Goal: Task Accomplishment & Management: Use online tool/utility

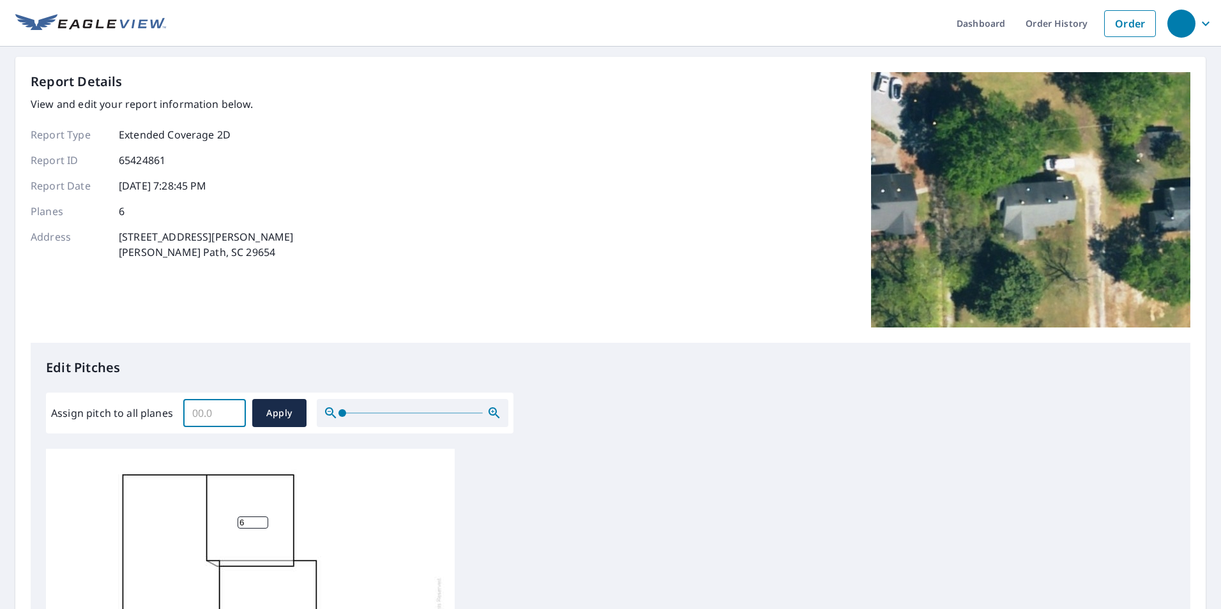
click at [213, 414] on input "Assign pitch to all planes" at bounding box center [214, 413] width 63 height 36
type input "5"
click at [282, 408] on span "Apply" at bounding box center [280, 414] width 34 height 16
type input "5"
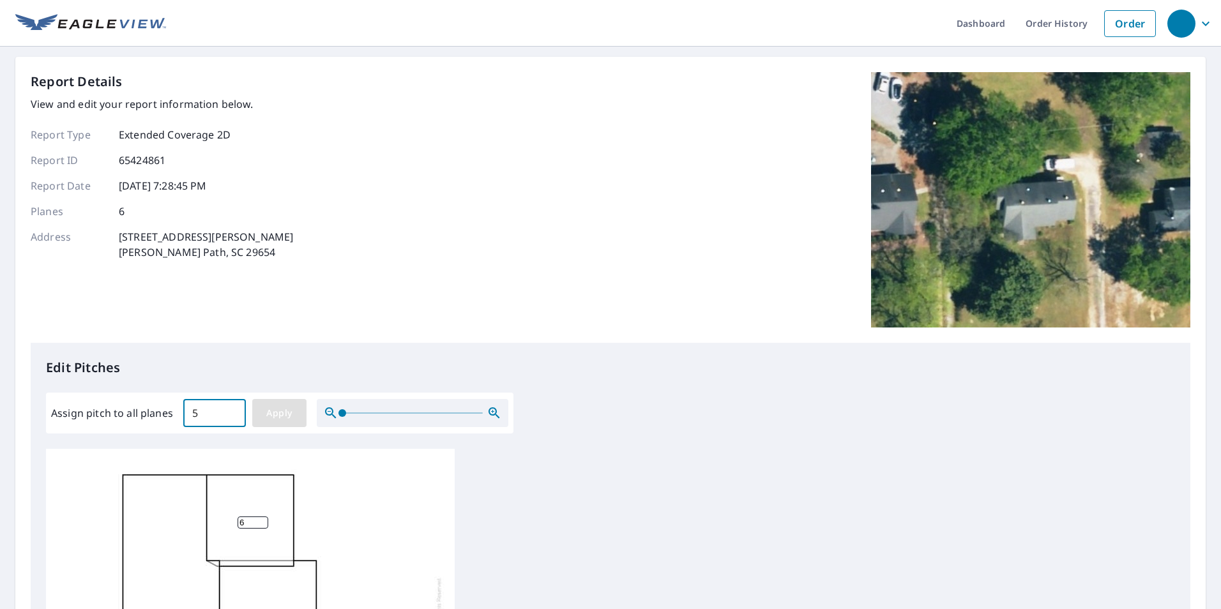
type input "5"
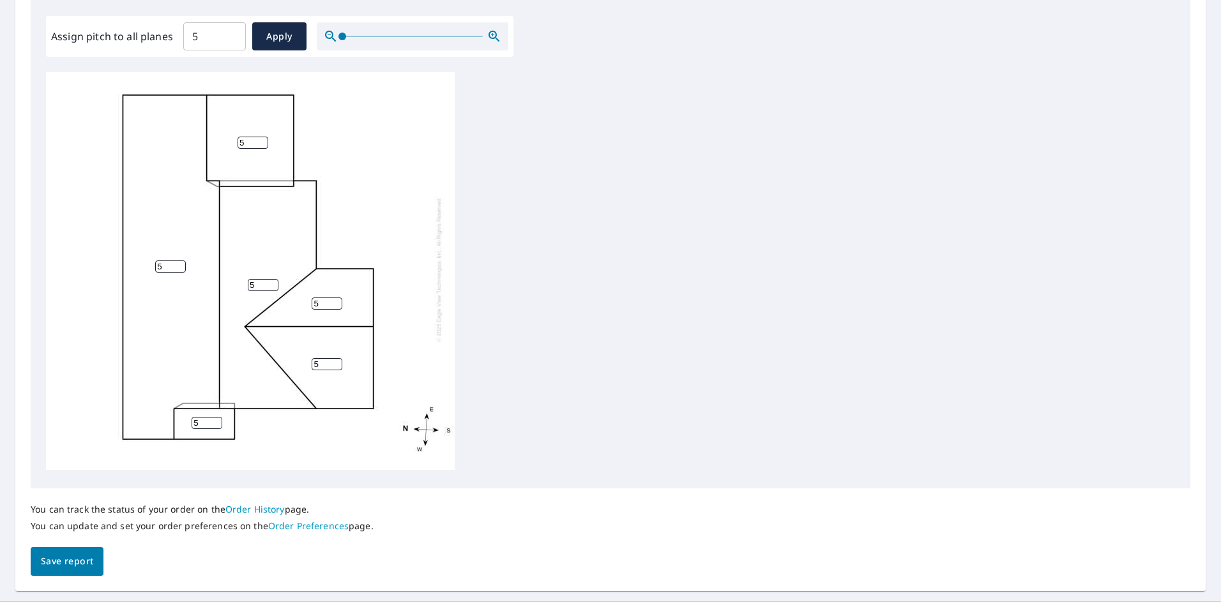
scroll to position [383, 0]
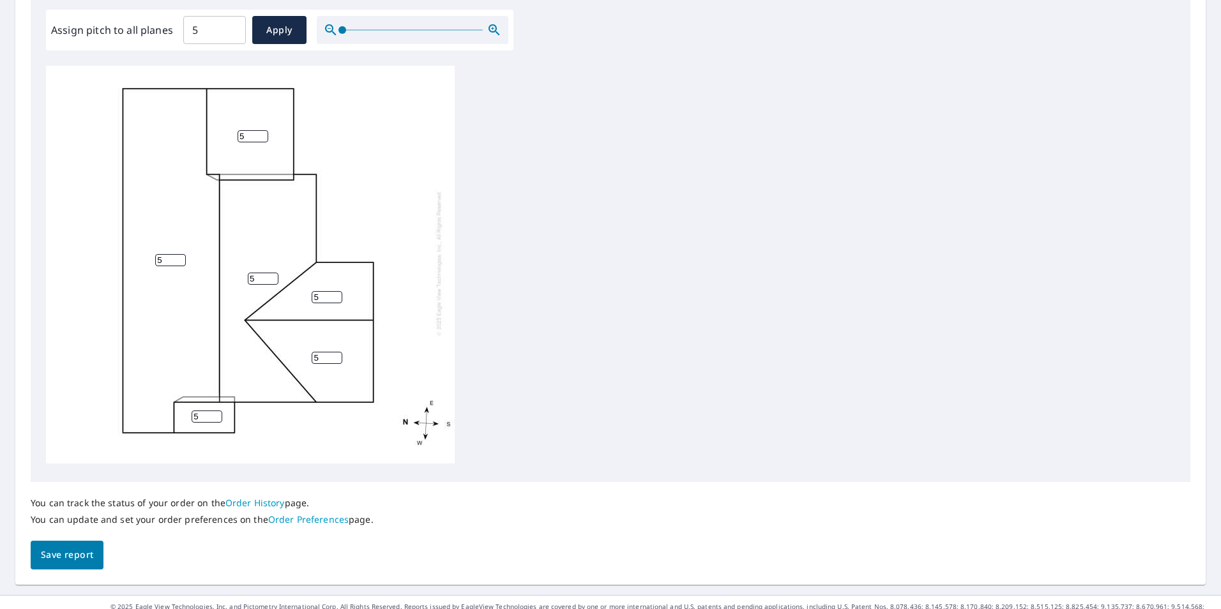
click at [84, 554] on span "Save report" at bounding box center [67, 555] width 52 height 16
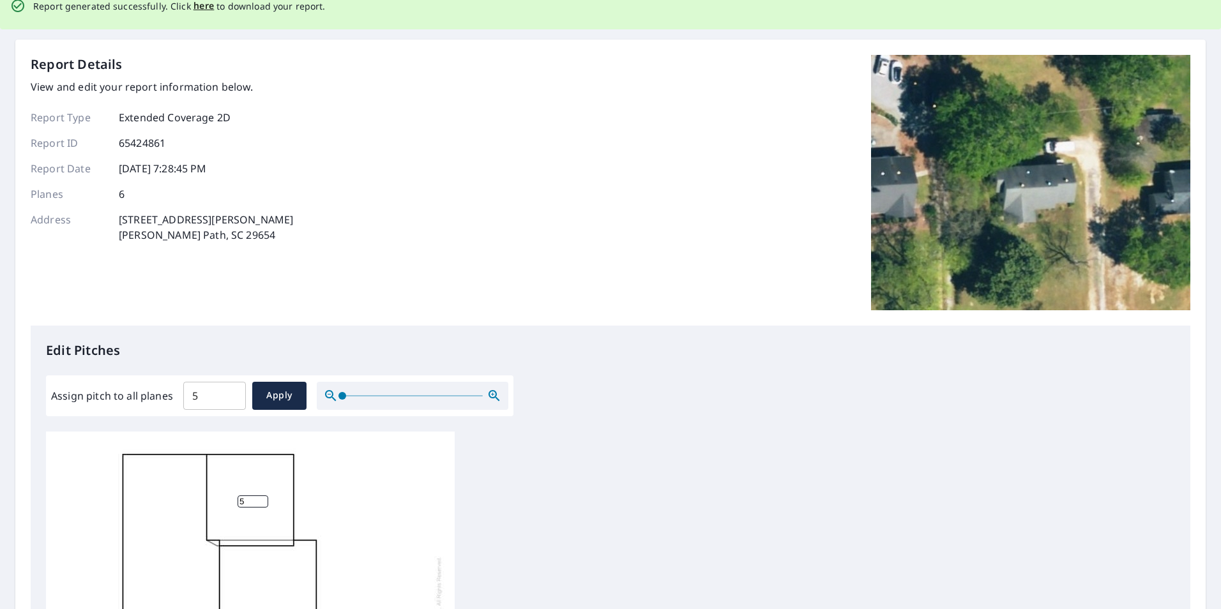
scroll to position [0, 0]
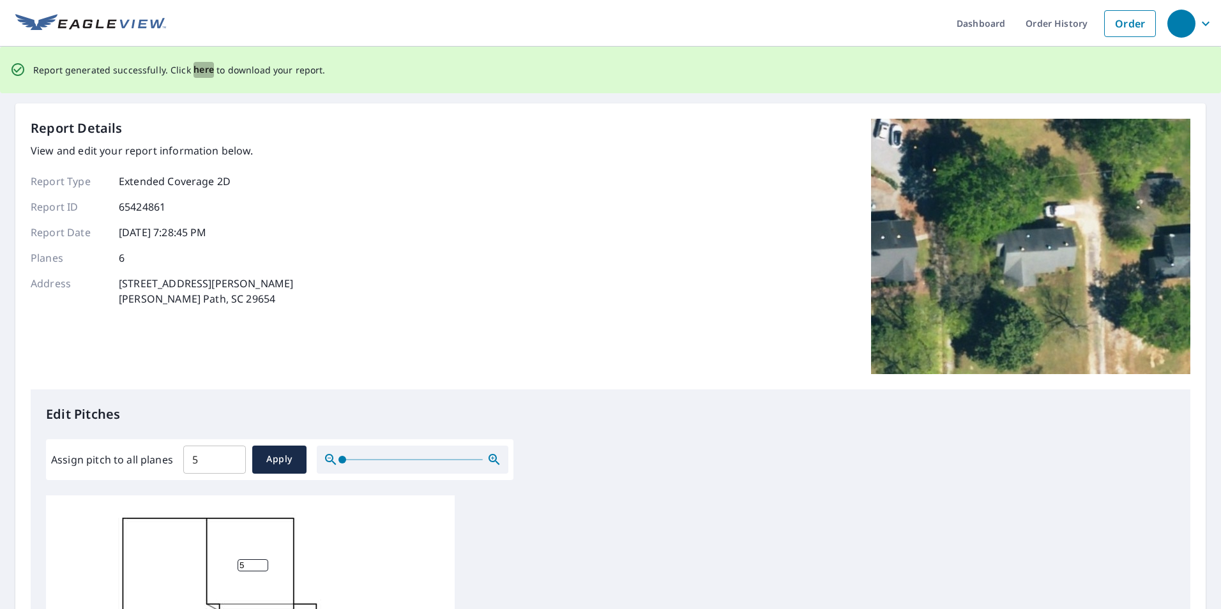
click at [203, 70] on span "here" at bounding box center [204, 70] width 21 height 16
